Goal: Task Accomplishment & Management: Manage account settings

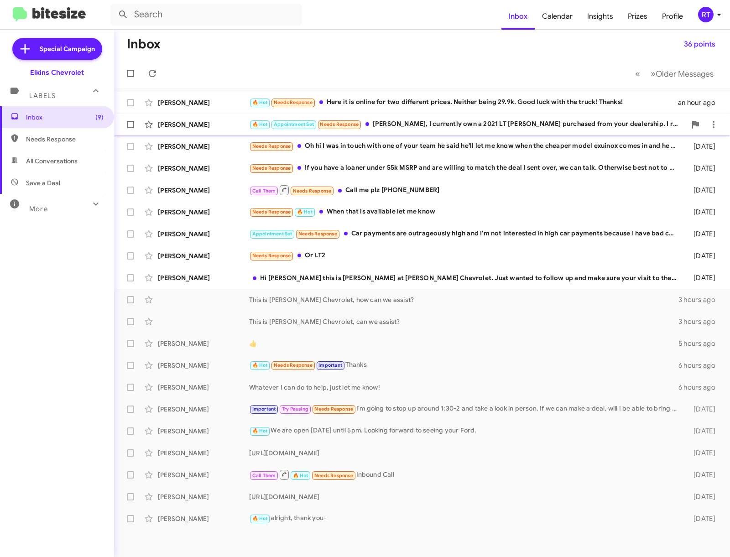
click at [464, 125] on div "🔥 Hot Appointment Set Needs Response [PERSON_NAME], I currently own a 2021 LT […" at bounding box center [467, 124] width 437 height 10
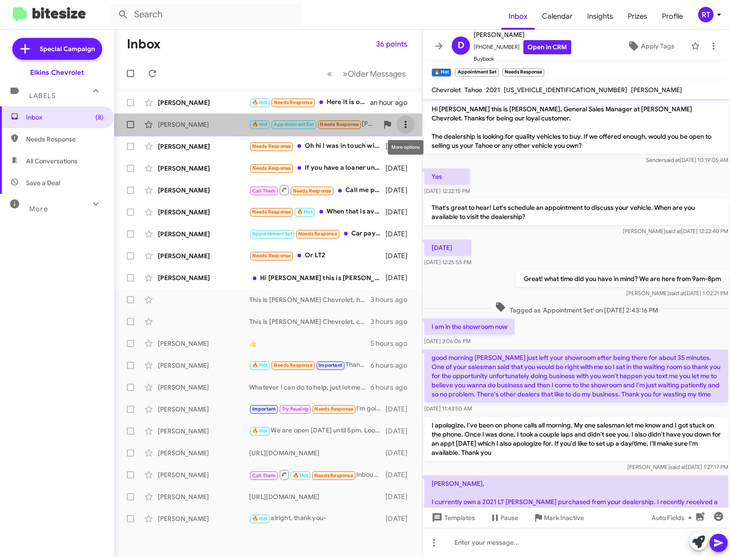
click at [400, 125] on icon at bounding box center [405, 124] width 11 height 11
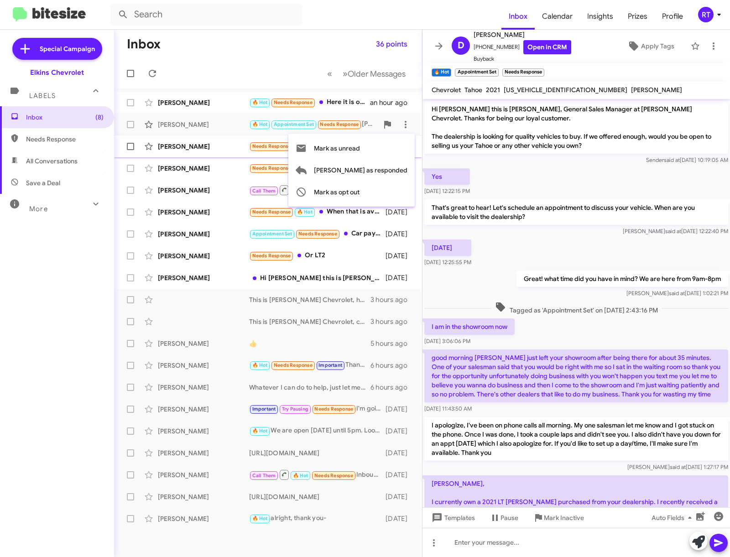
click at [360, 150] on span "Mark as unread" at bounding box center [337, 148] width 46 height 22
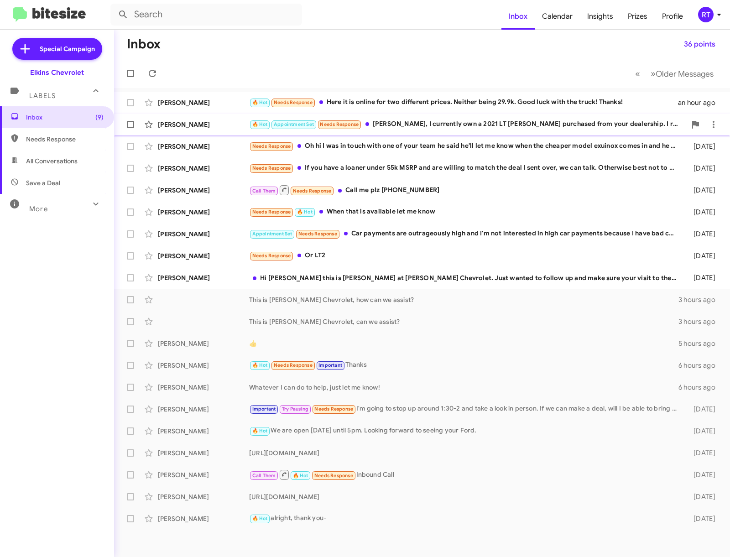
click at [419, 124] on div "🔥 Hot Appointment Set Needs Response [PERSON_NAME], I currently own a 2021 LT […" at bounding box center [467, 124] width 437 height 10
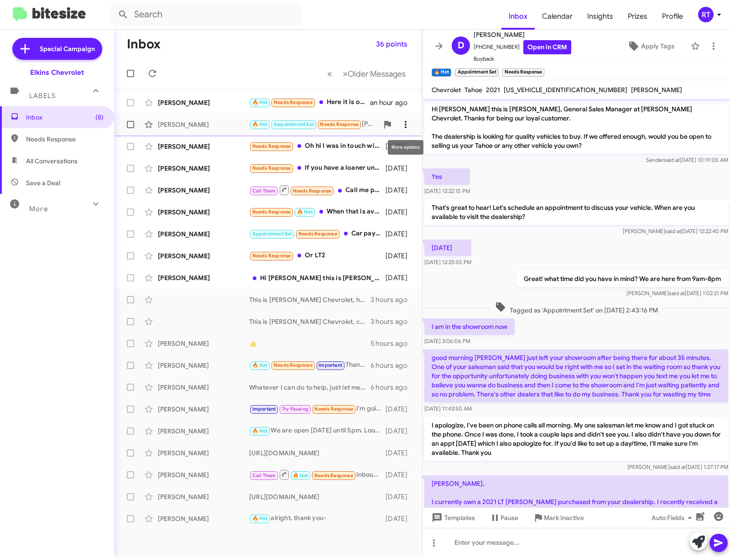
click at [410, 129] on icon at bounding box center [405, 124] width 11 height 11
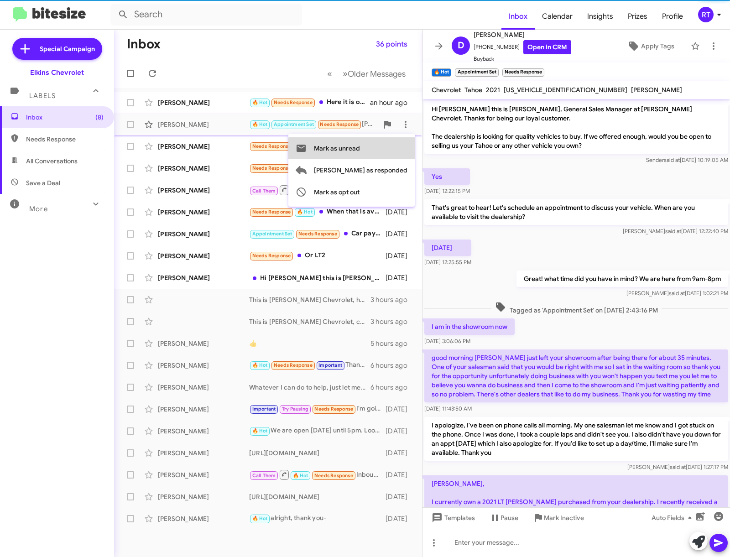
click at [360, 150] on span "Mark as unread" at bounding box center [337, 148] width 46 height 22
